Goal: Task Accomplishment & Management: Use online tool/utility

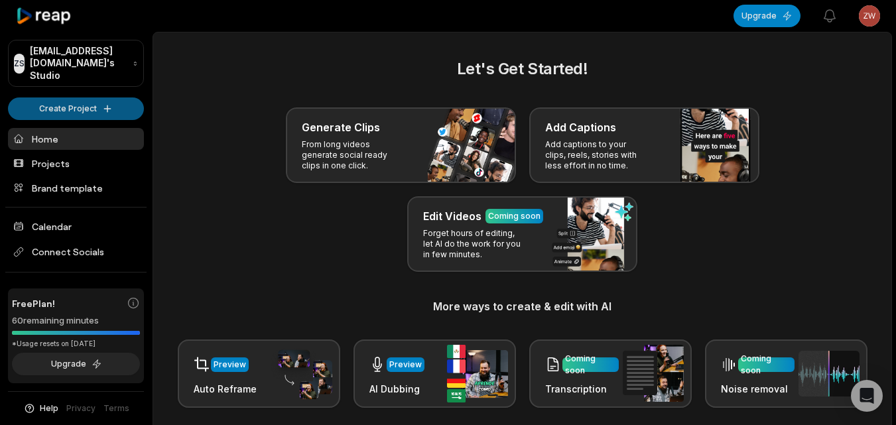
click at [116, 99] on html "ZS [EMAIL_ADDRESS][DOMAIN_NAME]'s Studio Create Project Home Projects Brand tem…" at bounding box center [448, 212] width 896 height 425
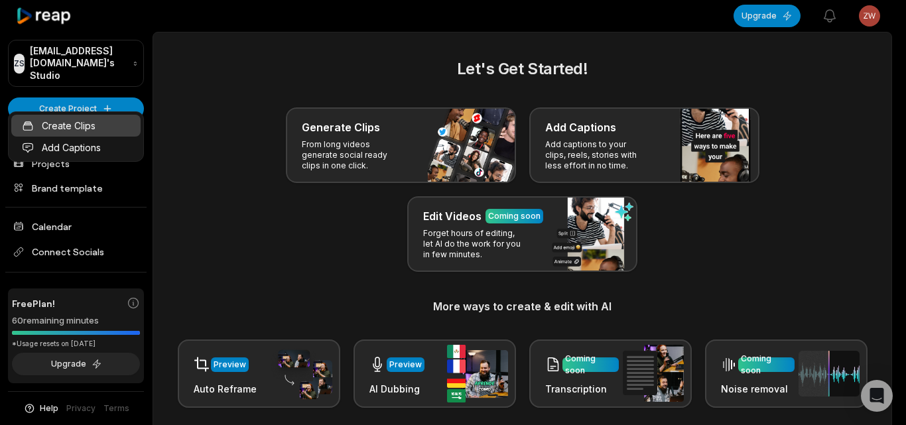
click at [97, 119] on link "Create Clips" at bounding box center [75, 126] width 129 height 22
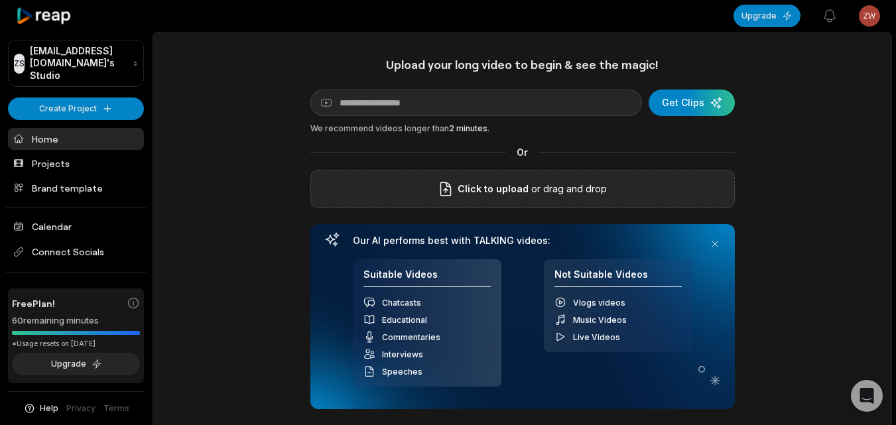
click at [482, 178] on div "Click to upload or drag and drop" at bounding box center [522, 189] width 425 height 38
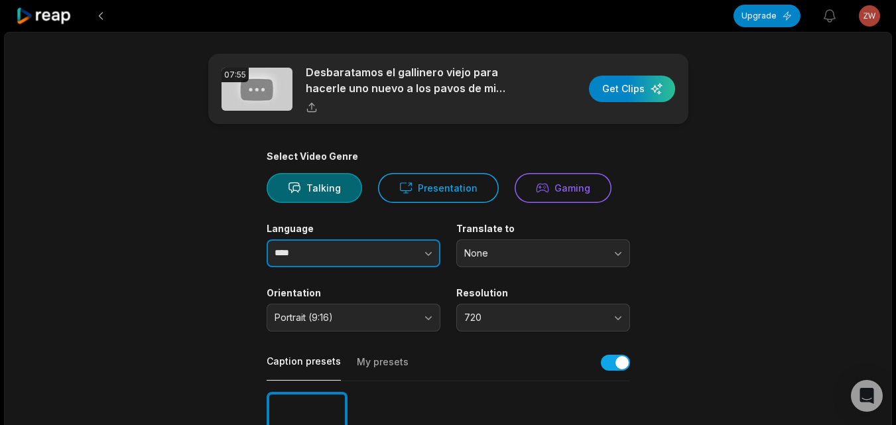
click at [387, 264] on button "button" at bounding box center [402, 253] width 76 height 28
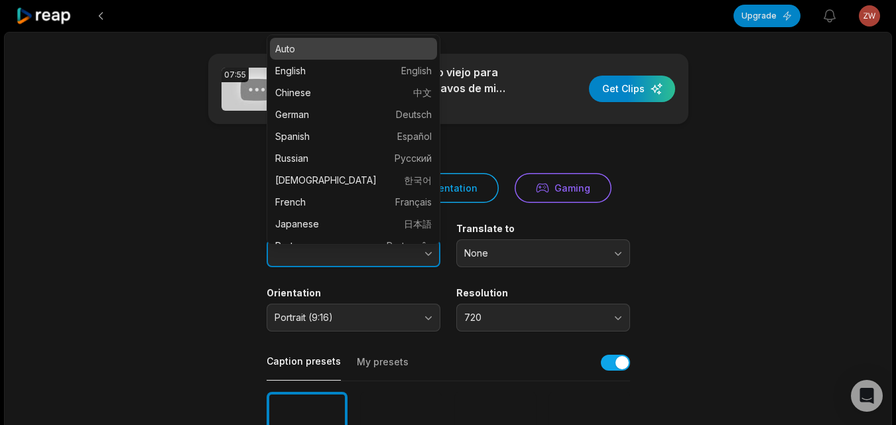
click at [421, 249] on button "button" at bounding box center [402, 253] width 76 height 28
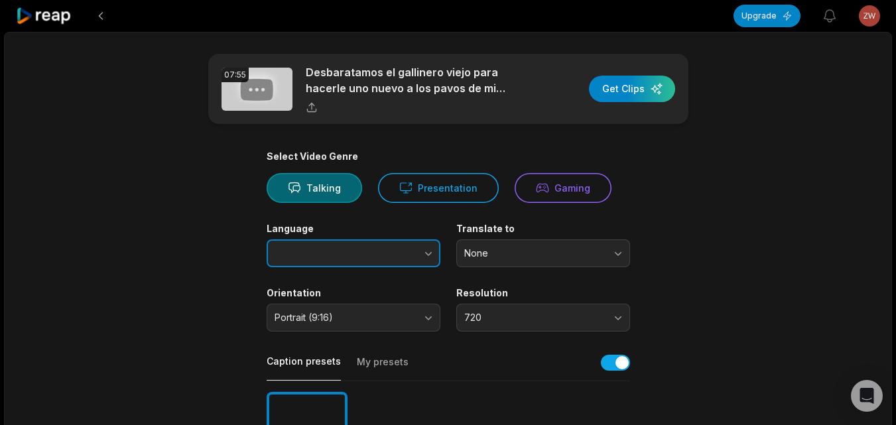
type input "****"
click at [424, 251] on icon "button" at bounding box center [428, 253] width 13 height 13
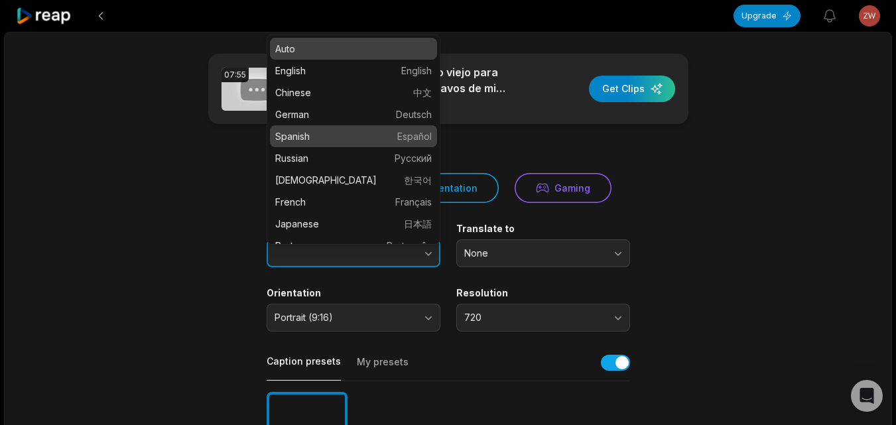
type input "*******"
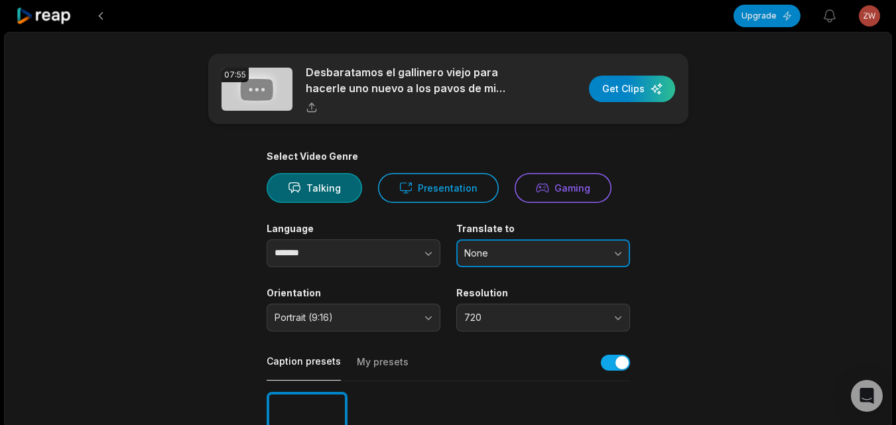
click at [552, 257] on span "None" at bounding box center [533, 253] width 139 height 12
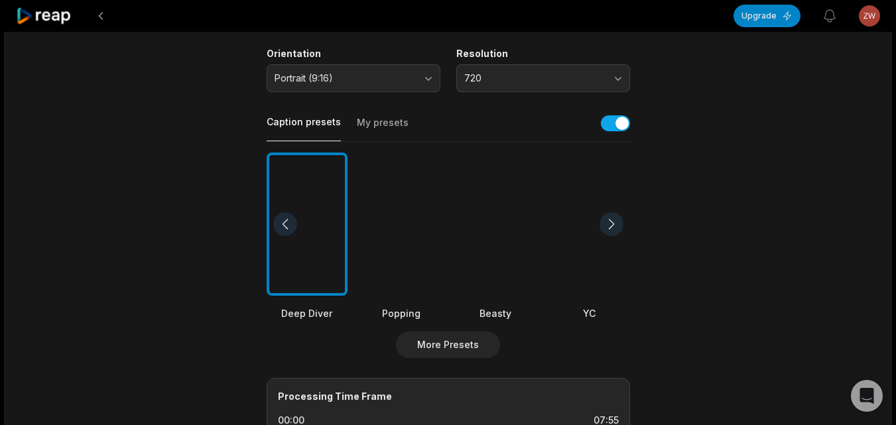
scroll to position [265, 0]
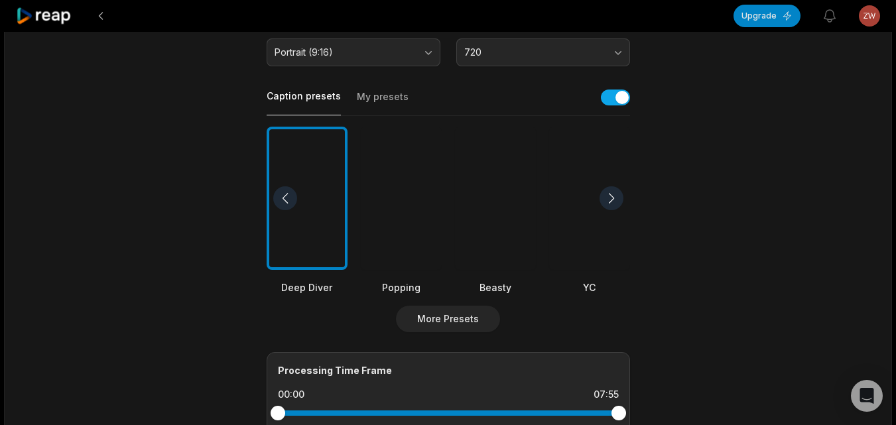
click at [482, 225] on div at bounding box center [495, 199] width 81 height 144
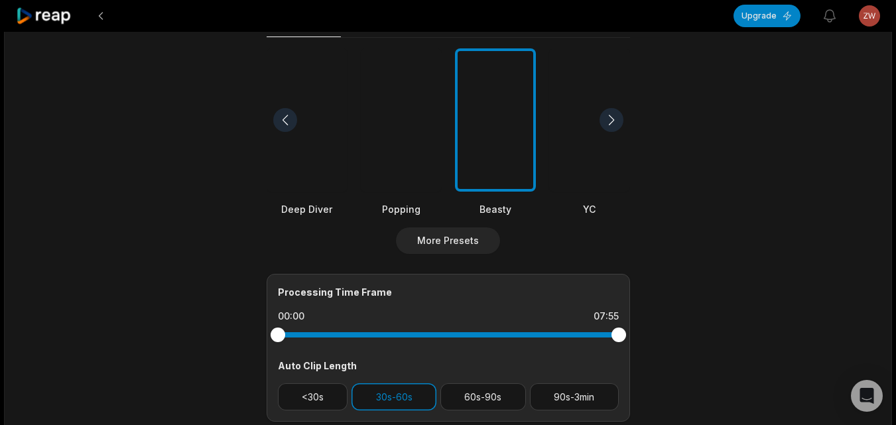
scroll to position [531, 0]
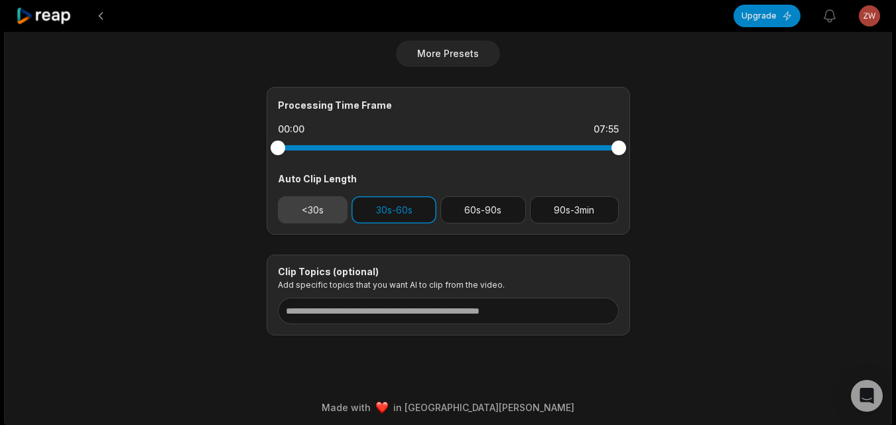
click at [328, 222] on button "<30s" at bounding box center [313, 209] width 70 height 27
click at [395, 210] on button "30s-60s" at bounding box center [394, 209] width 85 height 27
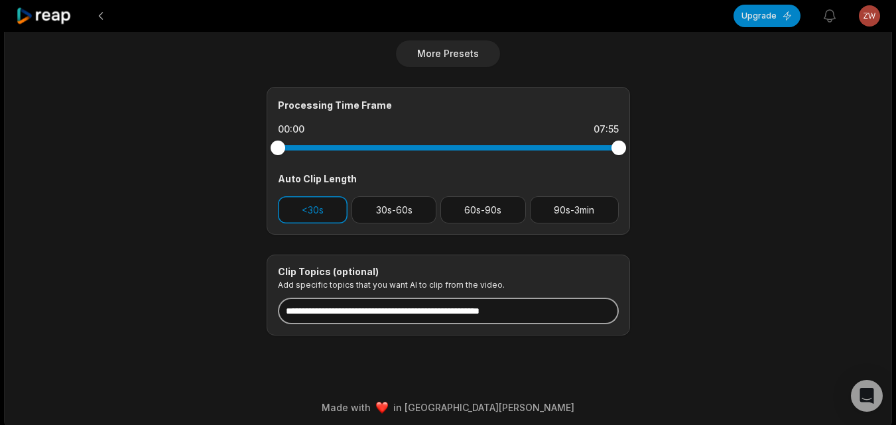
click at [441, 317] on input at bounding box center [448, 311] width 341 height 27
type input "*"
click at [448, 318] on input at bounding box center [448, 311] width 341 height 27
paste input "**********"
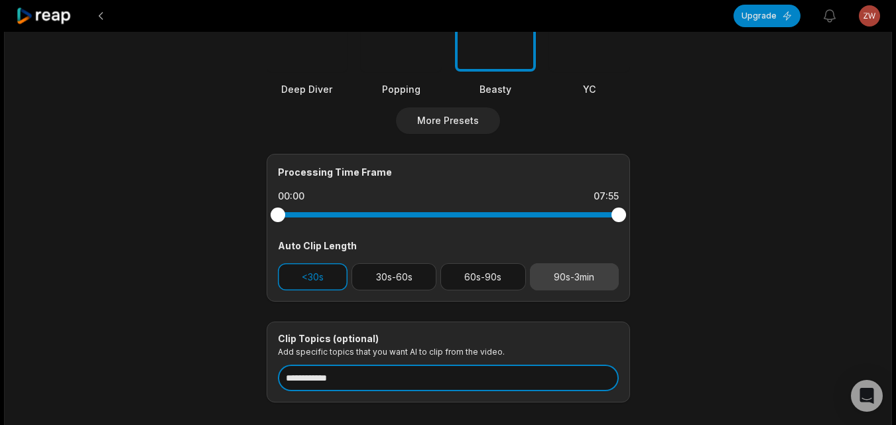
scroll to position [464, 0]
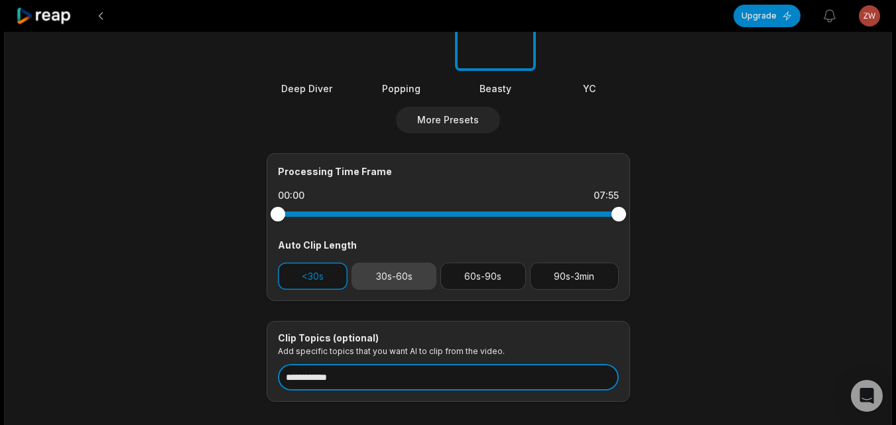
type input "**********"
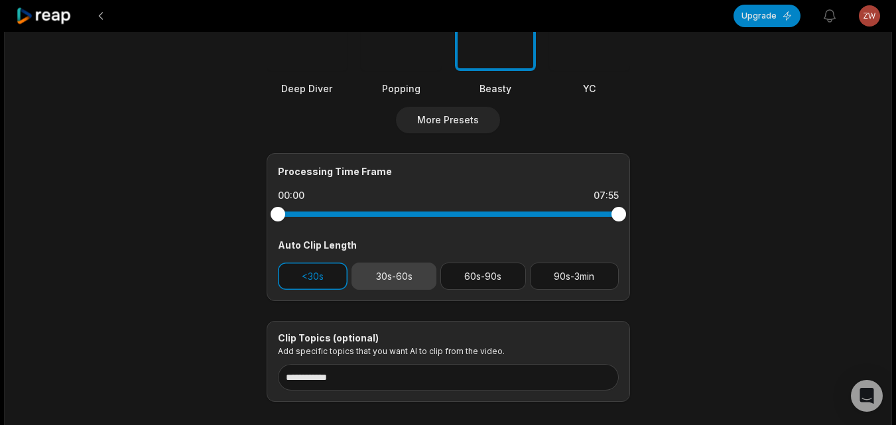
click at [395, 279] on button "30s-60s" at bounding box center [394, 276] width 85 height 27
click at [321, 279] on button "<30s" at bounding box center [313, 276] width 70 height 27
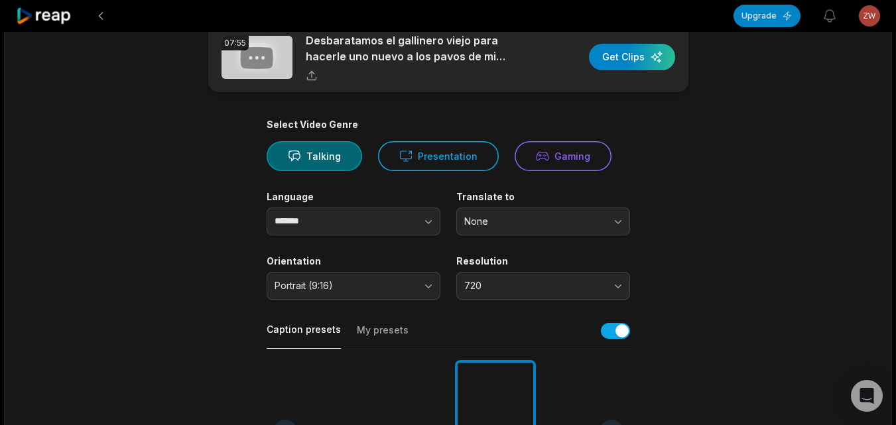
scroll to position [0, 0]
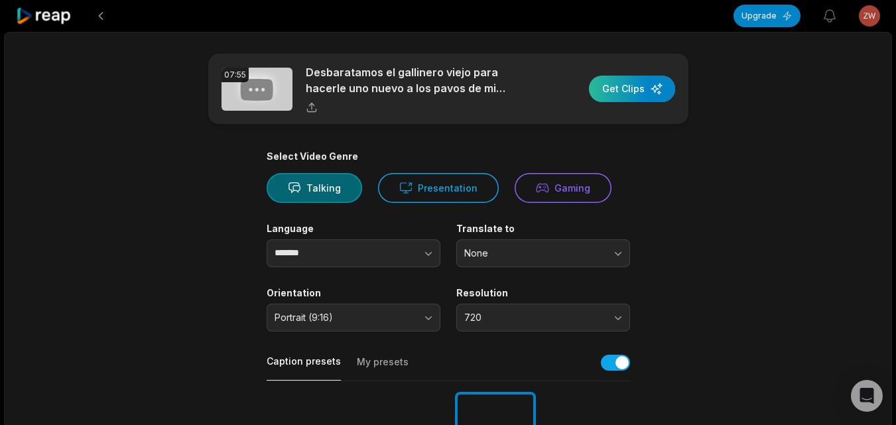
click at [606, 94] on div "button" at bounding box center [632, 89] width 86 height 27
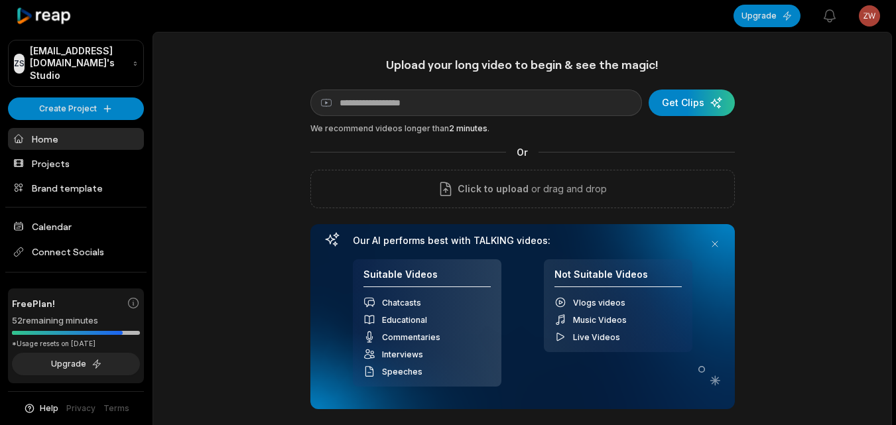
click at [401, 169] on div "Upload your long video to begin & see the magic! YouTube link Get Clips We reco…" at bounding box center [522, 233] width 425 height 352
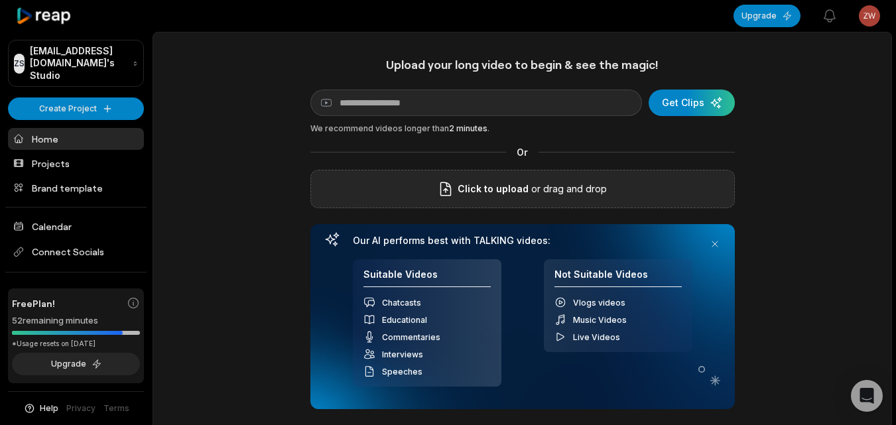
click at [398, 181] on div "Click to upload or drag and drop" at bounding box center [522, 189] width 425 height 38
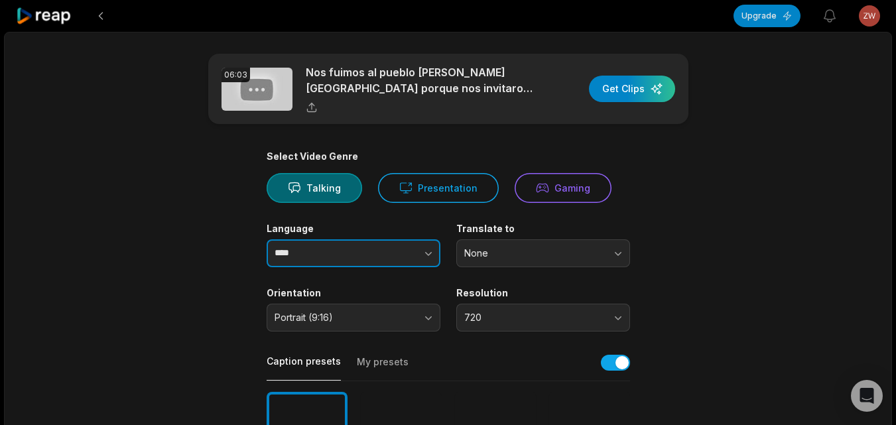
click at [416, 257] on button "button" at bounding box center [402, 253] width 76 height 28
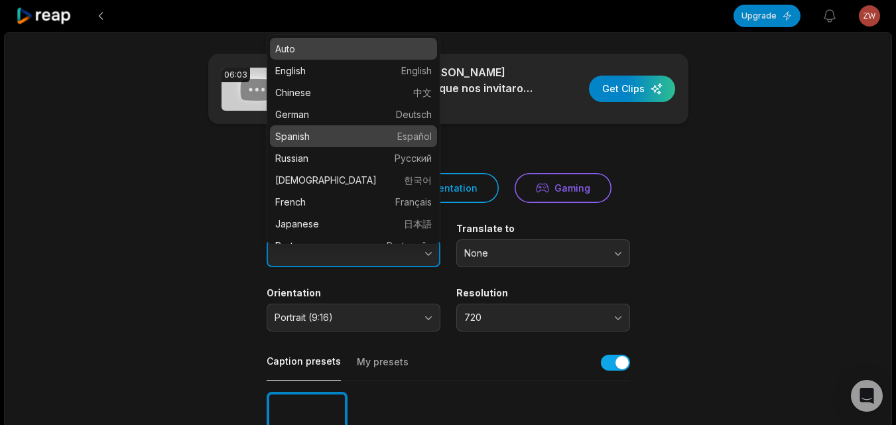
type input "*******"
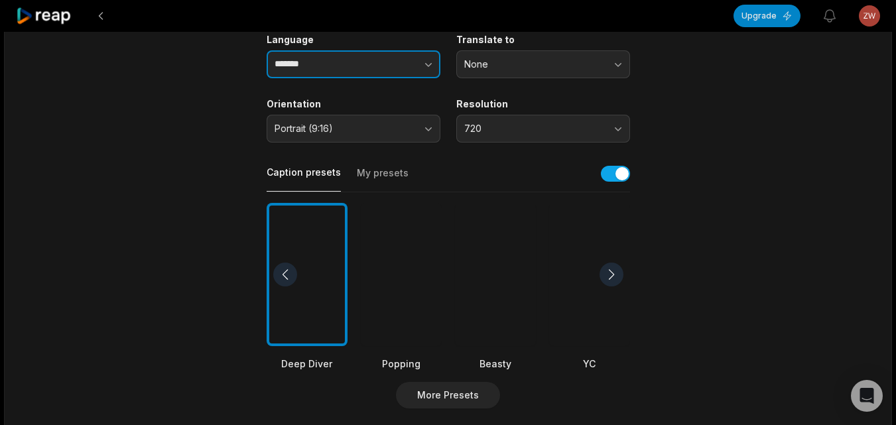
scroll to position [265, 0]
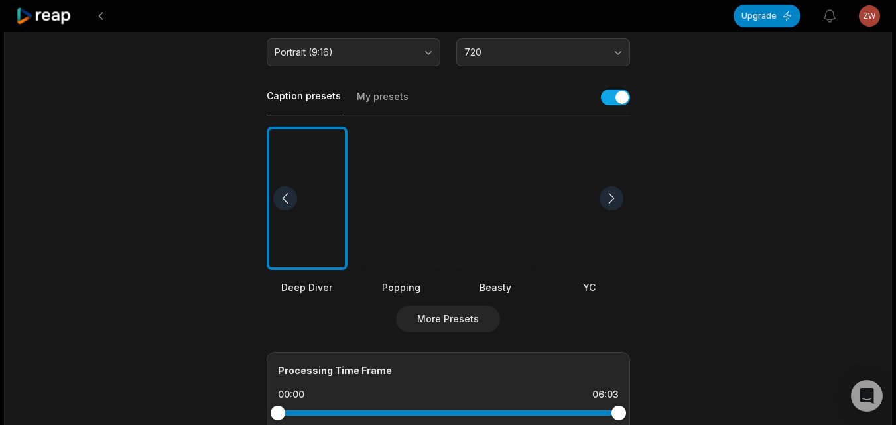
click at [506, 226] on div at bounding box center [495, 199] width 81 height 144
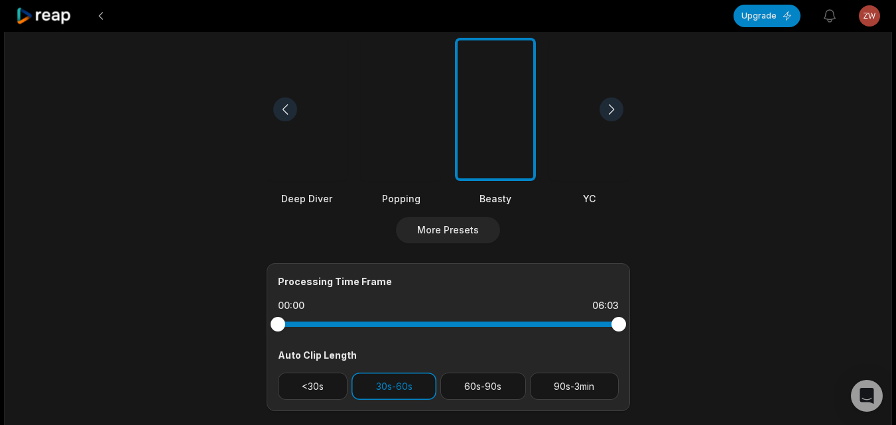
scroll to position [464, 0]
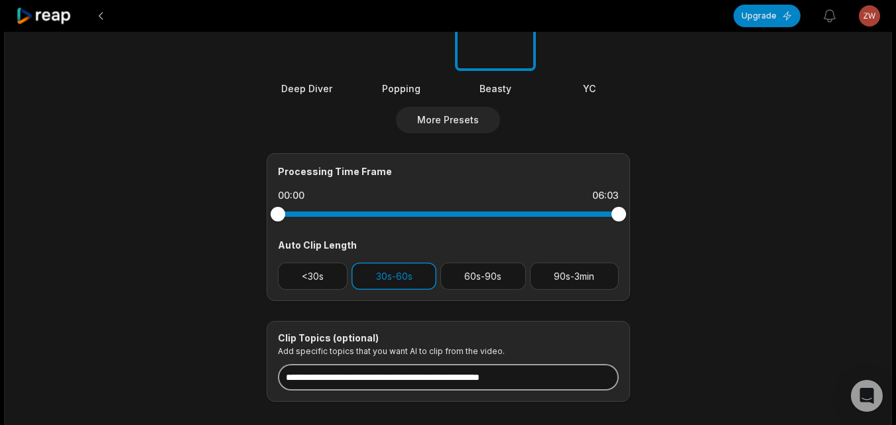
paste input "**********"
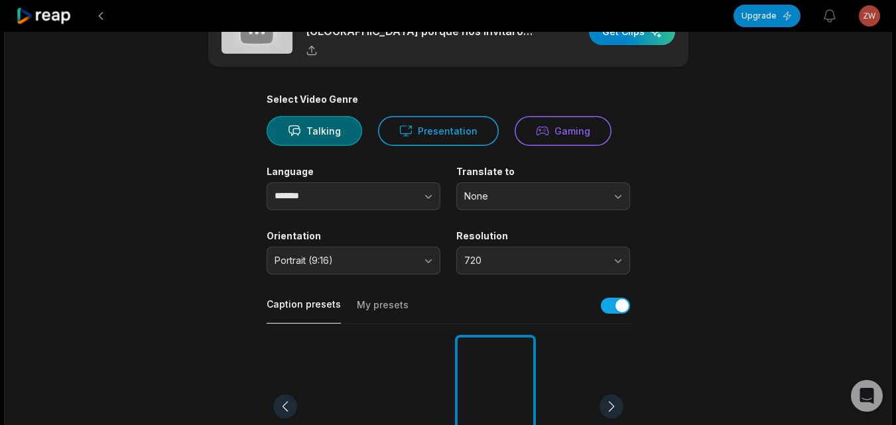
scroll to position [0, 0]
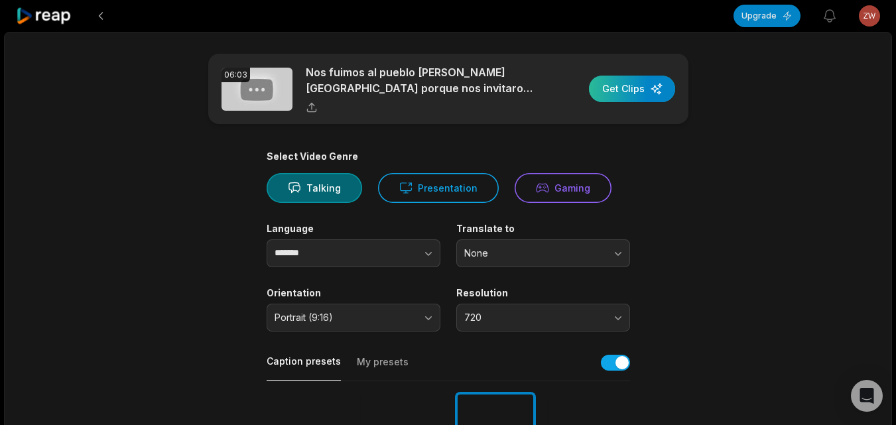
type input "**********"
click at [621, 92] on div "button" at bounding box center [632, 89] width 86 height 27
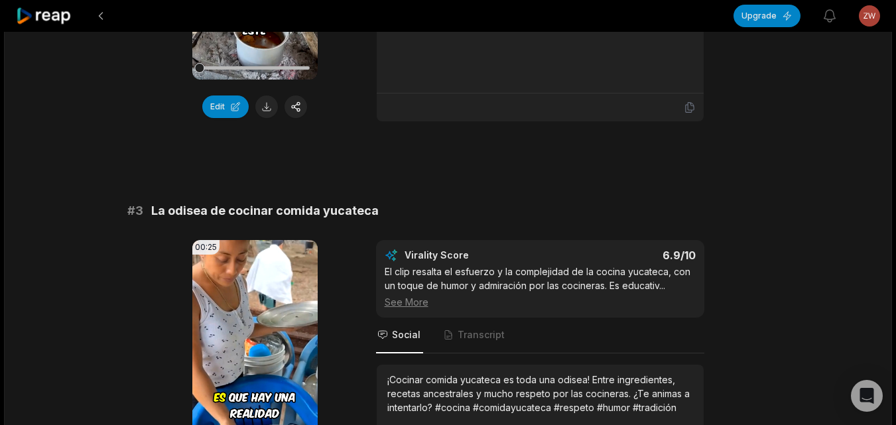
scroll to position [636, 0]
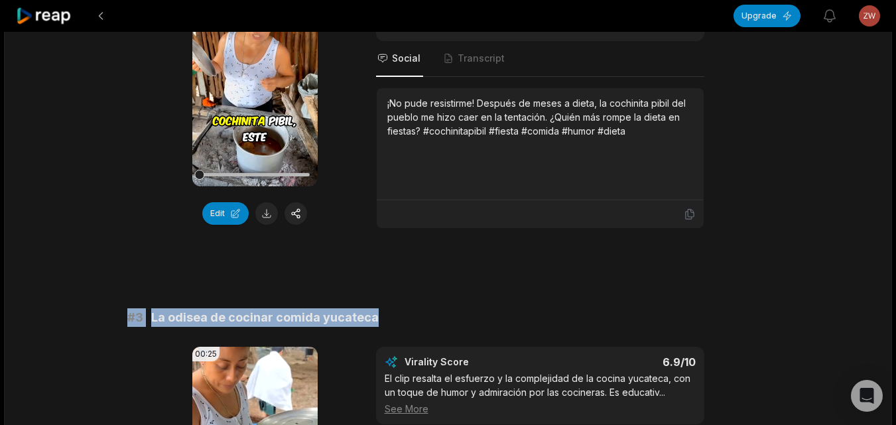
drag, startPoint x: 40, startPoint y: 16, endPoint x: 52, endPoint y: 20, distance: 12.6
click at [40, 16] on icon at bounding box center [44, 16] width 56 height 18
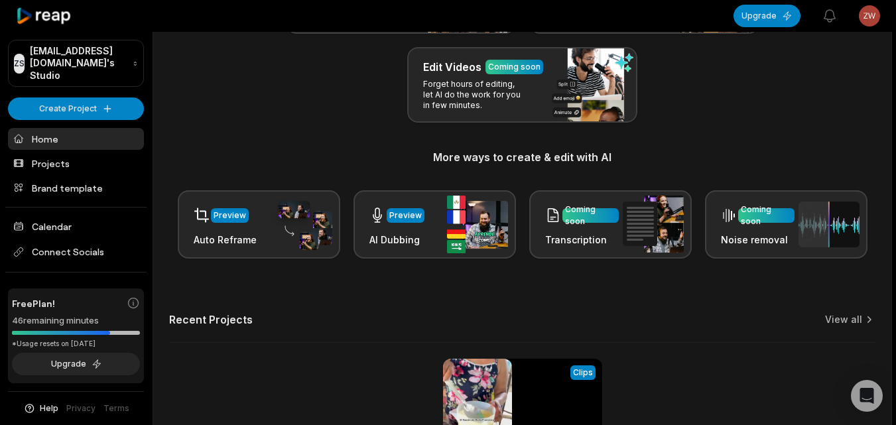
scroll to position [326, 0]
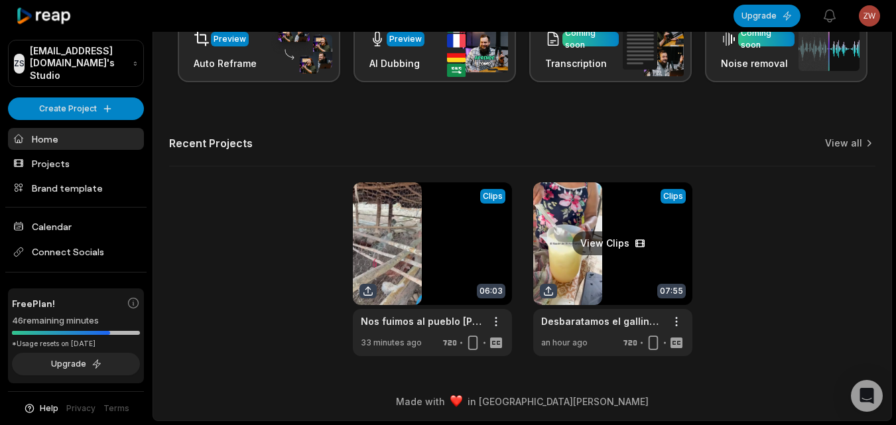
click at [549, 306] on link at bounding box center [612, 269] width 159 height 174
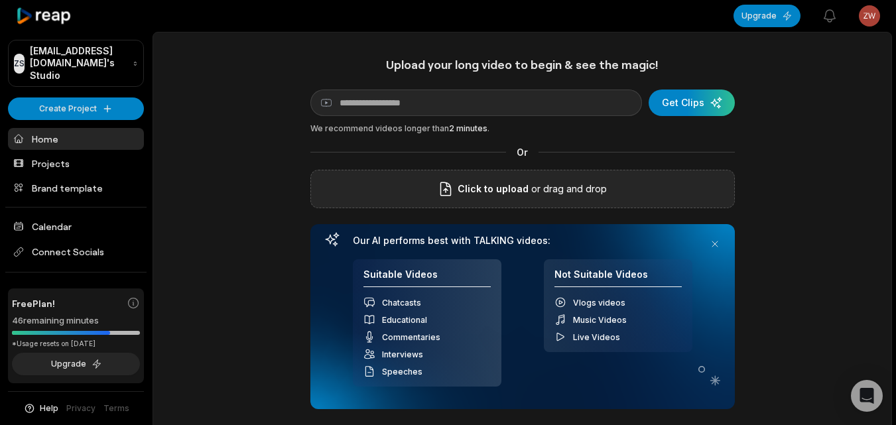
click at [409, 175] on div "Click to upload or drag and drop" at bounding box center [522, 189] width 425 height 38
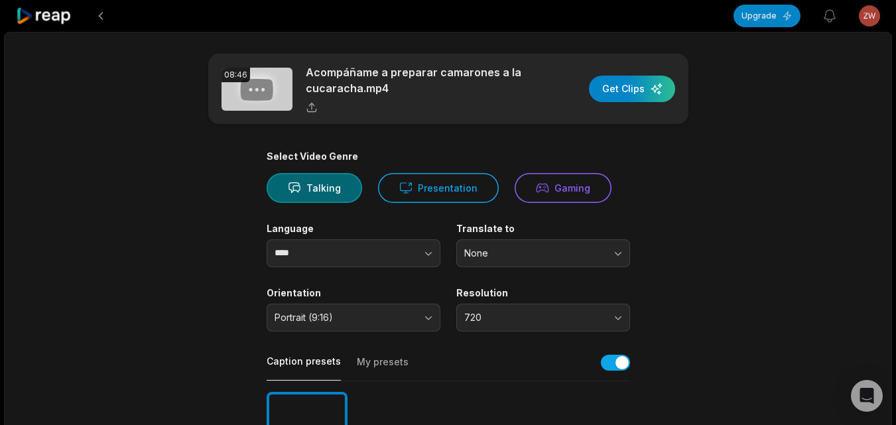
click at [409, 238] on div "Language ****" at bounding box center [354, 245] width 174 height 44
click at [413, 257] on button "button" at bounding box center [402, 253] width 76 height 28
type input "*******"
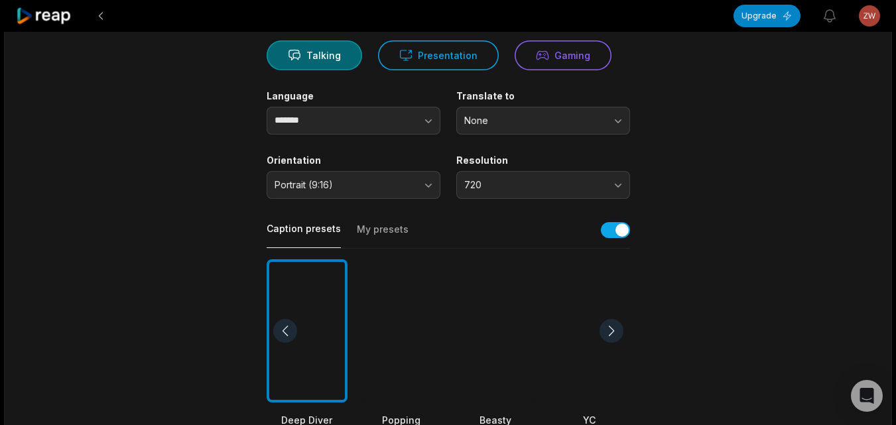
click at [498, 328] on div at bounding box center [495, 331] width 81 height 144
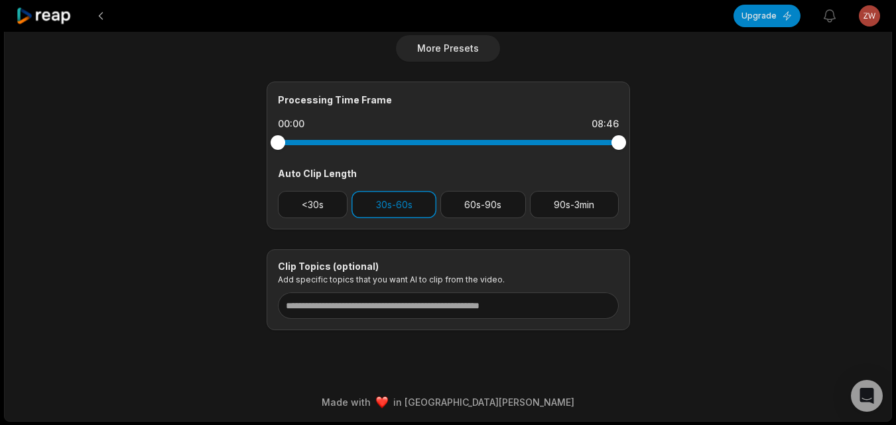
scroll to position [537, 0]
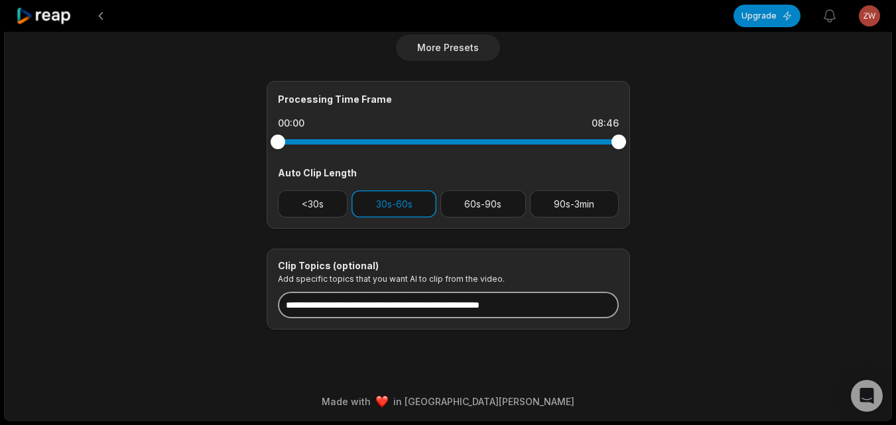
click at [402, 296] on input at bounding box center [448, 305] width 341 height 27
type input "*"
paste input "**********"
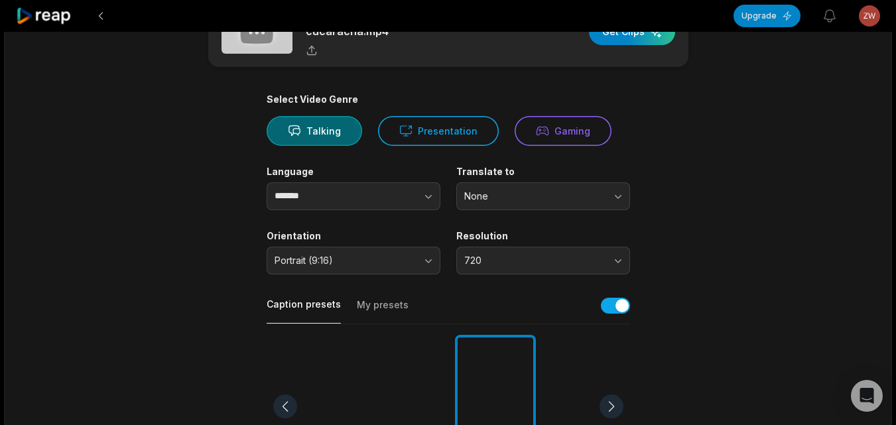
scroll to position [0, 0]
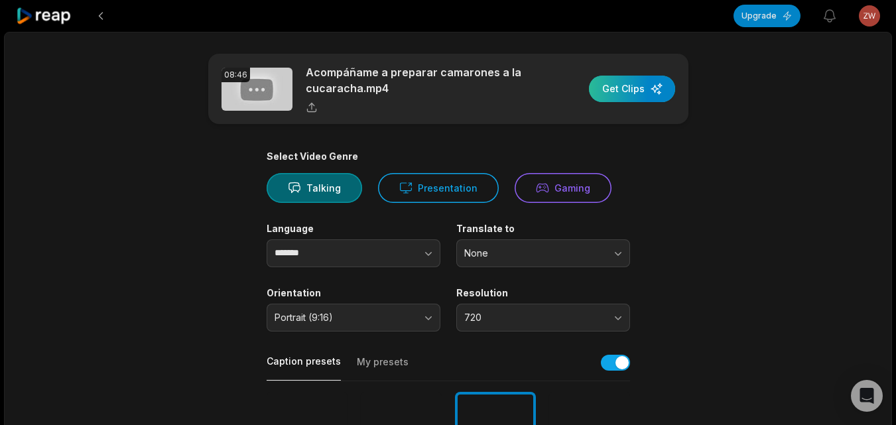
type input "**********"
click at [642, 92] on div "button" at bounding box center [632, 89] width 86 height 27
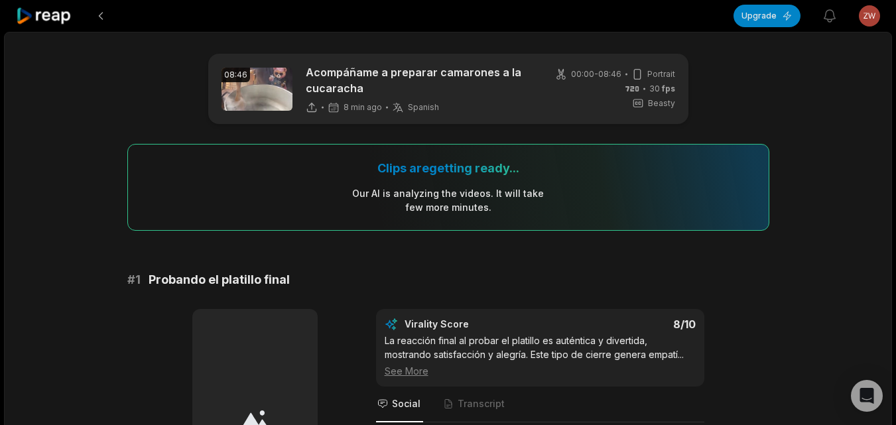
click at [53, 21] on icon at bounding box center [44, 16] width 56 height 18
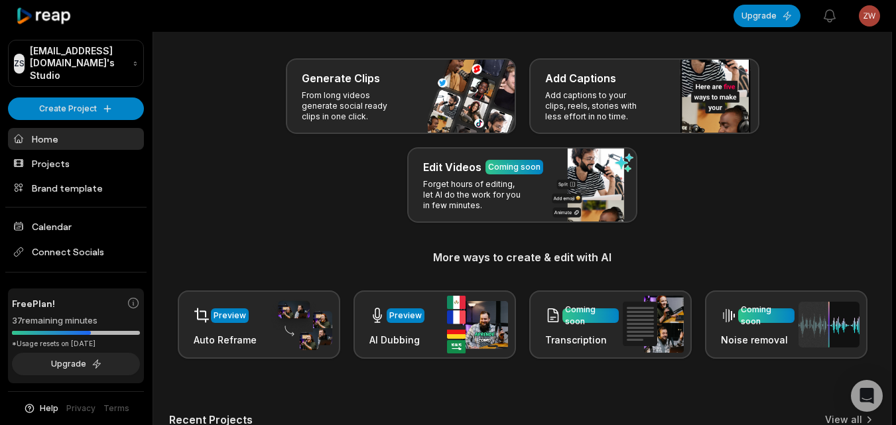
scroll to position [265, 0]
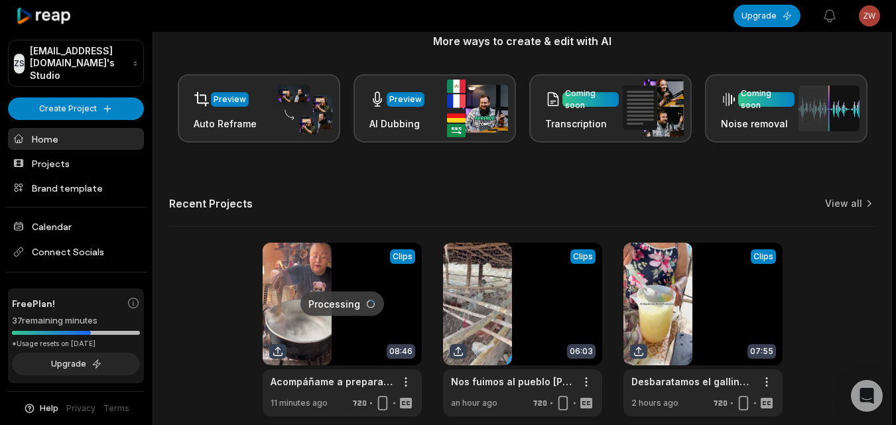
click at [281, 281] on link at bounding box center [342, 330] width 159 height 174
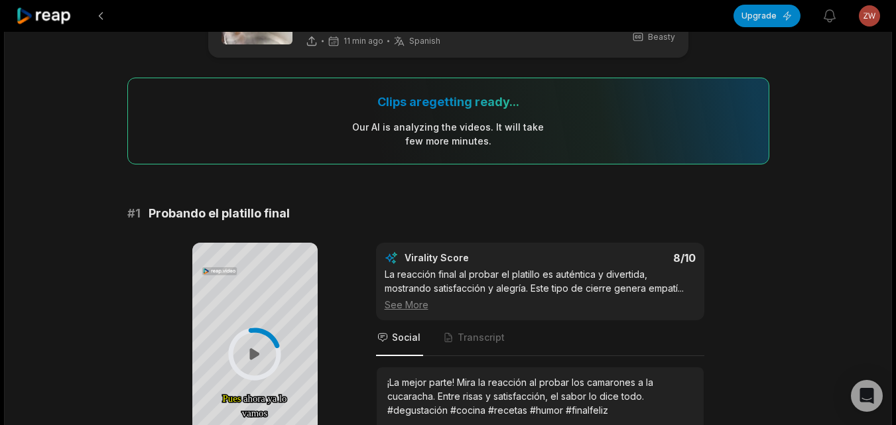
scroll to position [265, 0]
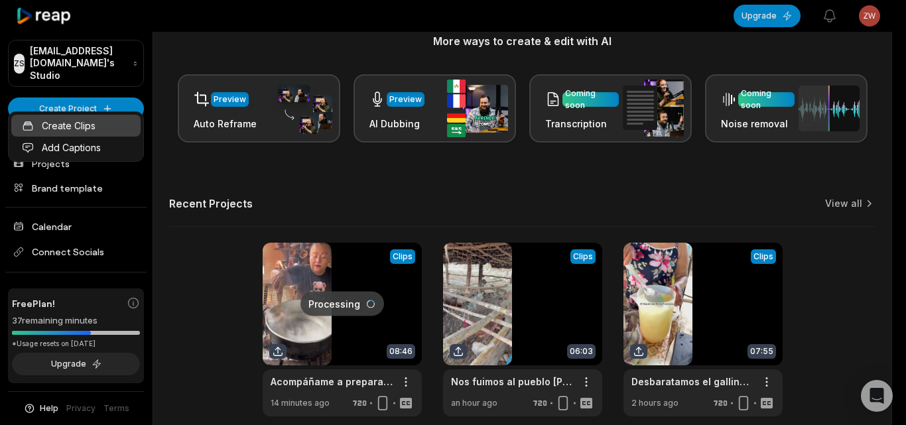
click at [105, 122] on link "Create Clips" at bounding box center [75, 126] width 129 height 22
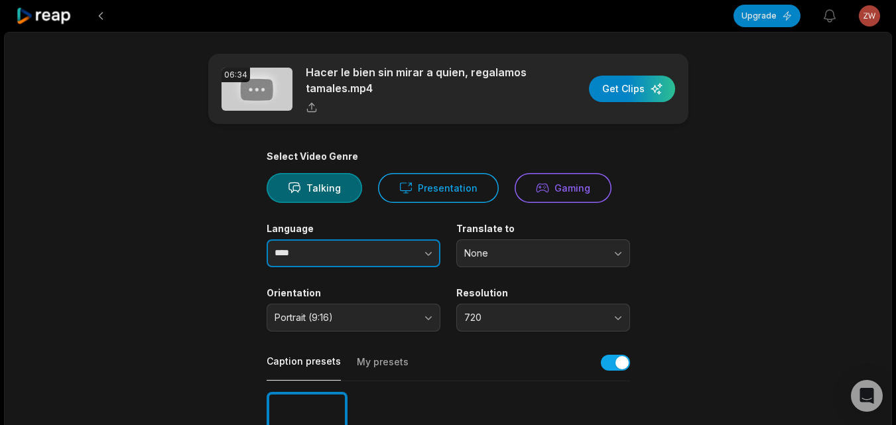
click at [407, 257] on button "button" at bounding box center [402, 253] width 76 height 28
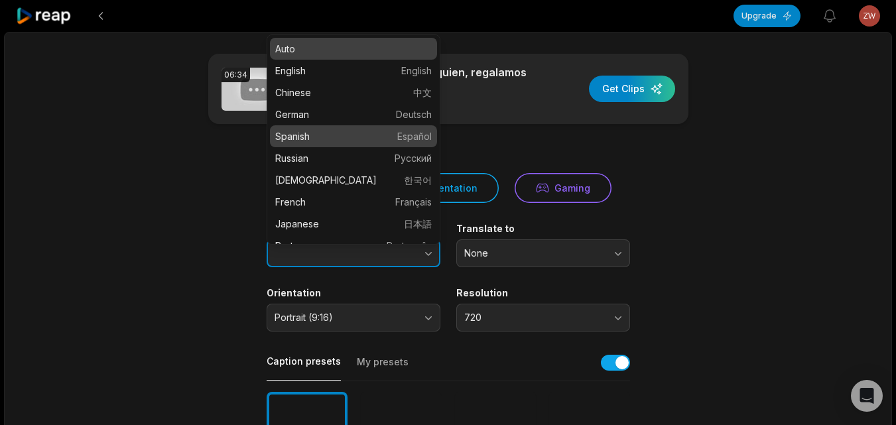
type input "*******"
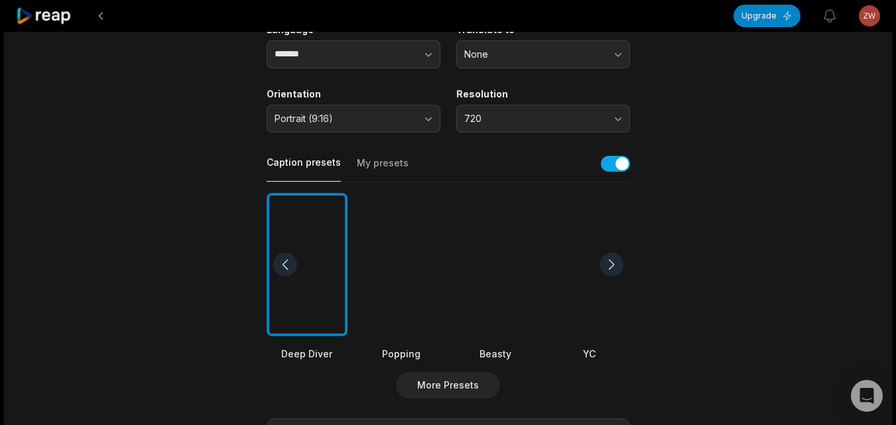
click at [505, 288] on div at bounding box center [495, 265] width 81 height 144
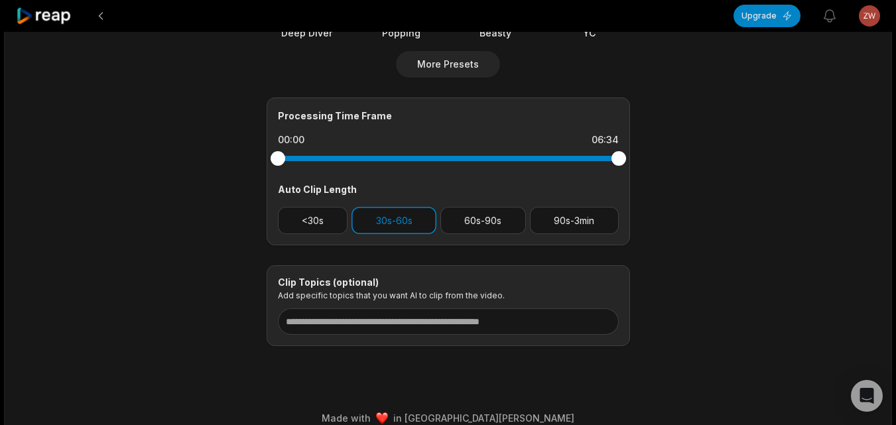
scroll to position [531, 0]
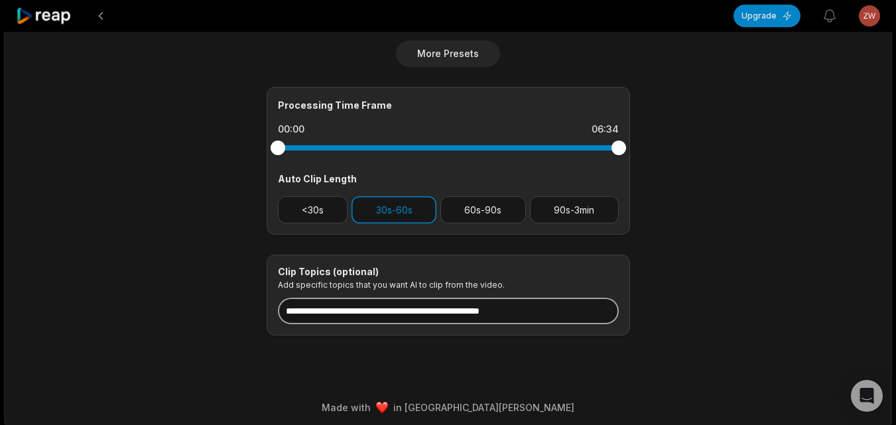
click at [423, 314] on input at bounding box center [448, 311] width 341 height 27
paste input "**********"
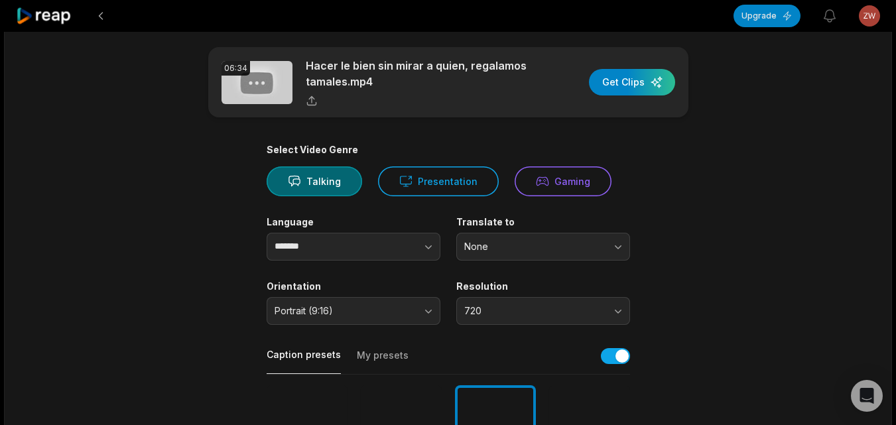
scroll to position [0, 0]
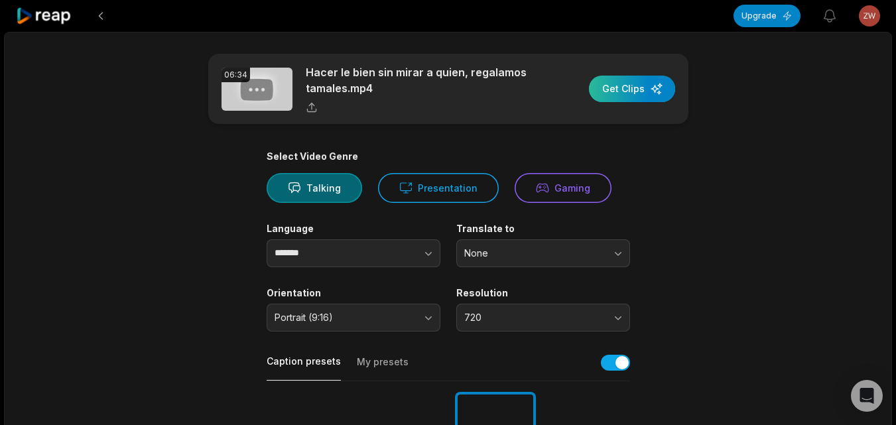
type input "**********"
click at [653, 95] on div "button" at bounding box center [632, 89] width 86 height 27
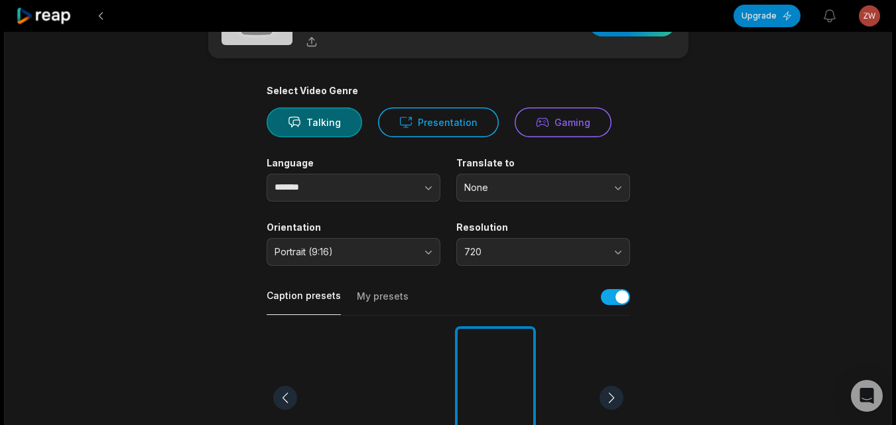
scroll to position [66, 0]
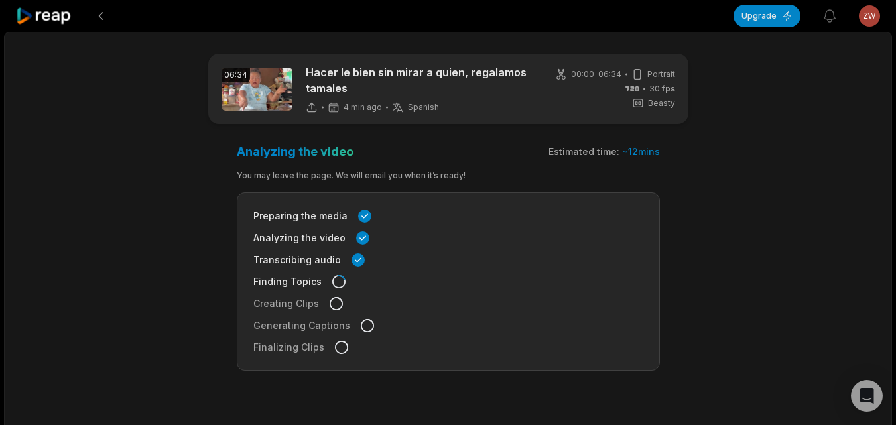
click at [56, 21] on icon at bounding box center [44, 16] width 56 height 18
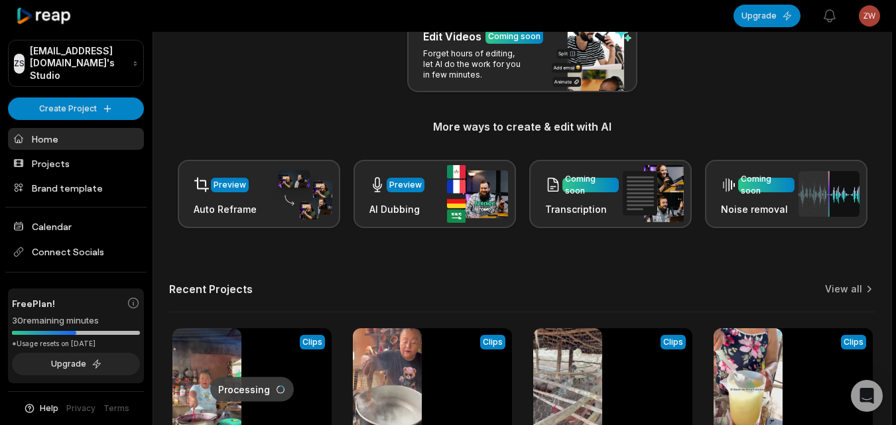
scroll to position [265, 0]
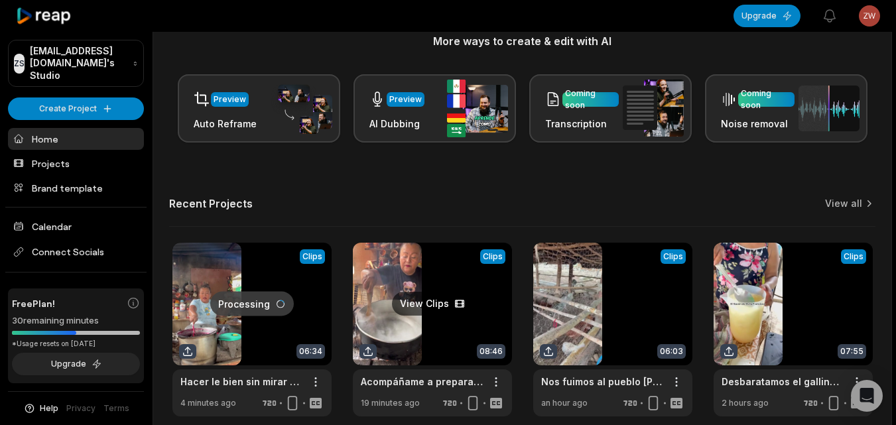
click at [394, 316] on link at bounding box center [432, 330] width 159 height 174
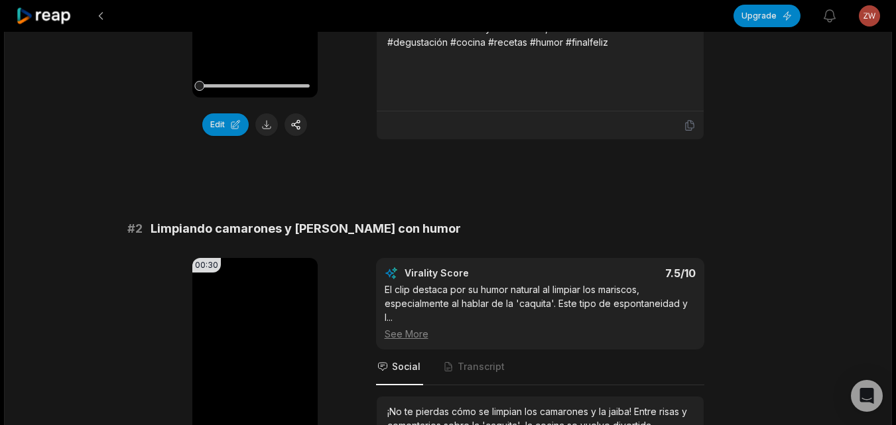
scroll to position [332, 0]
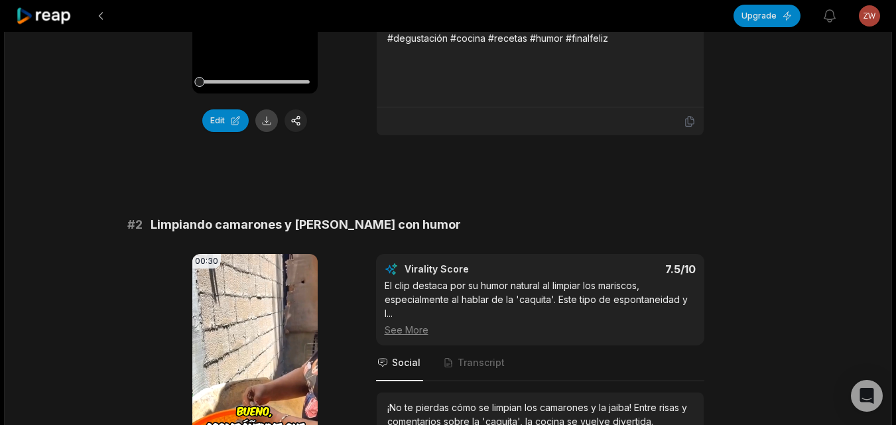
click at [267, 123] on button at bounding box center [266, 120] width 23 height 23
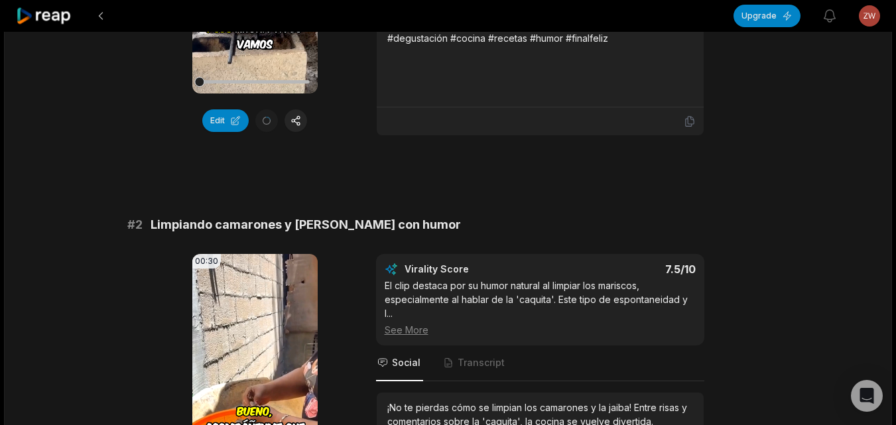
scroll to position [663, 0]
